Goal: Task Accomplishment & Management: Complete application form

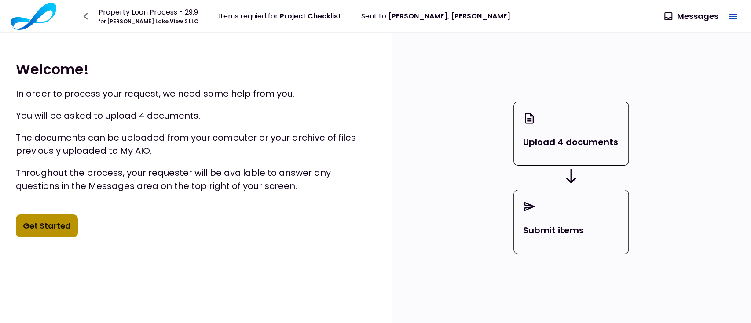
click at [55, 224] on button "Get Started" at bounding box center [47, 226] width 62 height 23
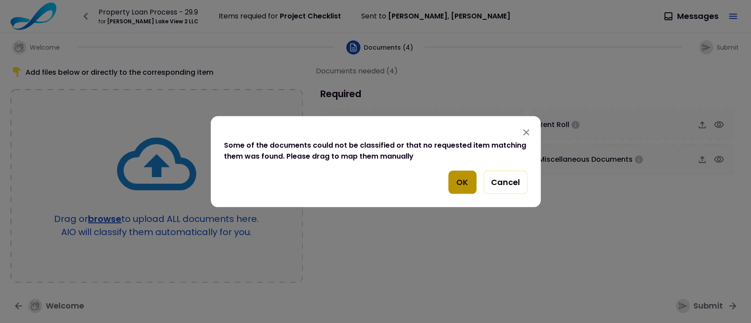
click at [461, 181] on button "OK" at bounding box center [462, 183] width 28 height 24
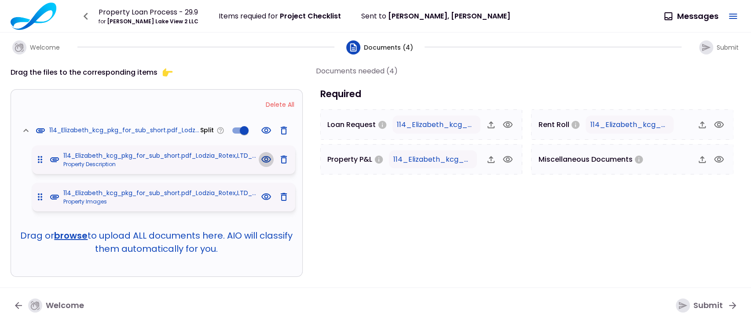
click at [265, 159] on icon "button" at bounding box center [266, 159] width 11 height 11
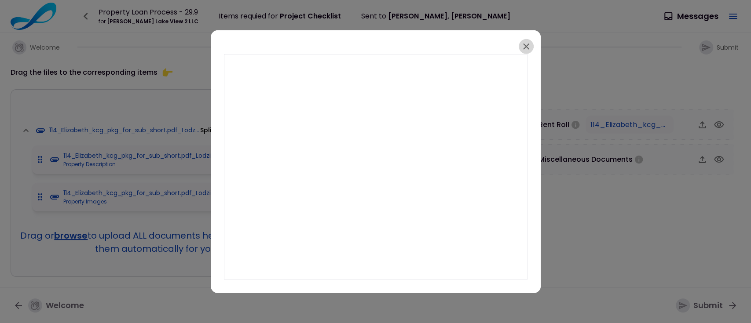
click at [524, 44] on icon "button" at bounding box center [526, 46] width 6 height 6
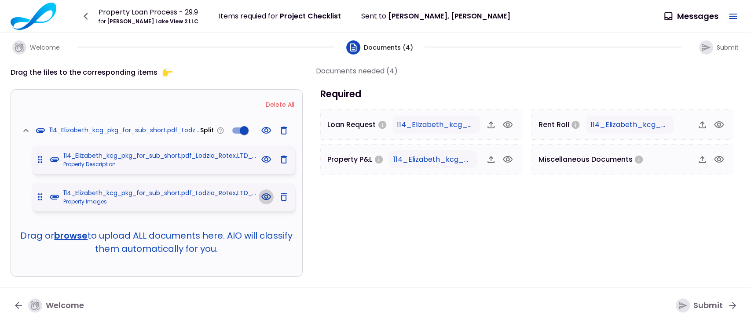
click at [266, 193] on icon "button" at bounding box center [266, 196] width 10 height 7
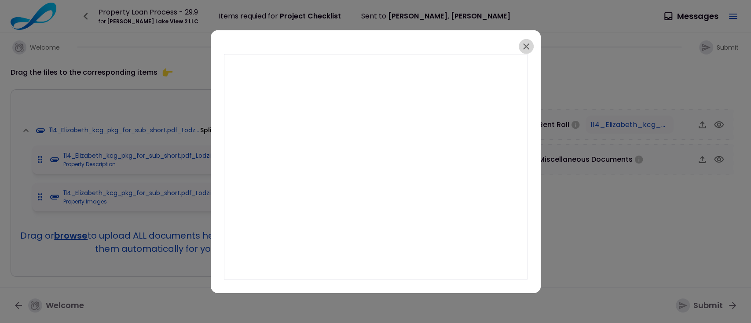
click at [527, 45] on icon "button" at bounding box center [526, 46] width 6 height 6
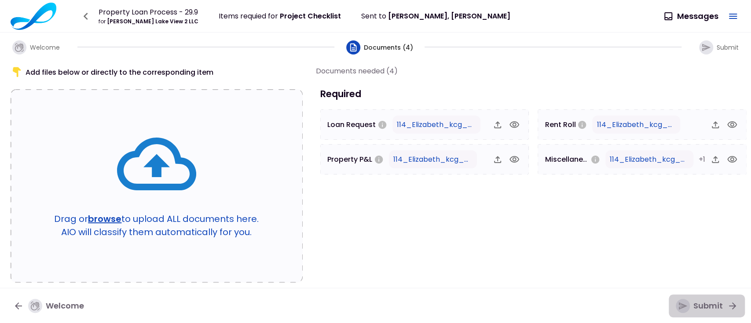
click at [685, 301] on icon "button" at bounding box center [683, 306] width 10 height 10
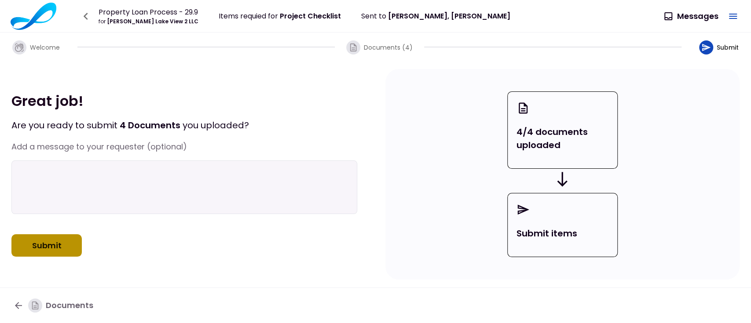
click at [54, 249] on button "Submit" at bounding box center [46, 245] width 70 height 23
